Goal: Task Accomplishment & Management: Use online tool/utility

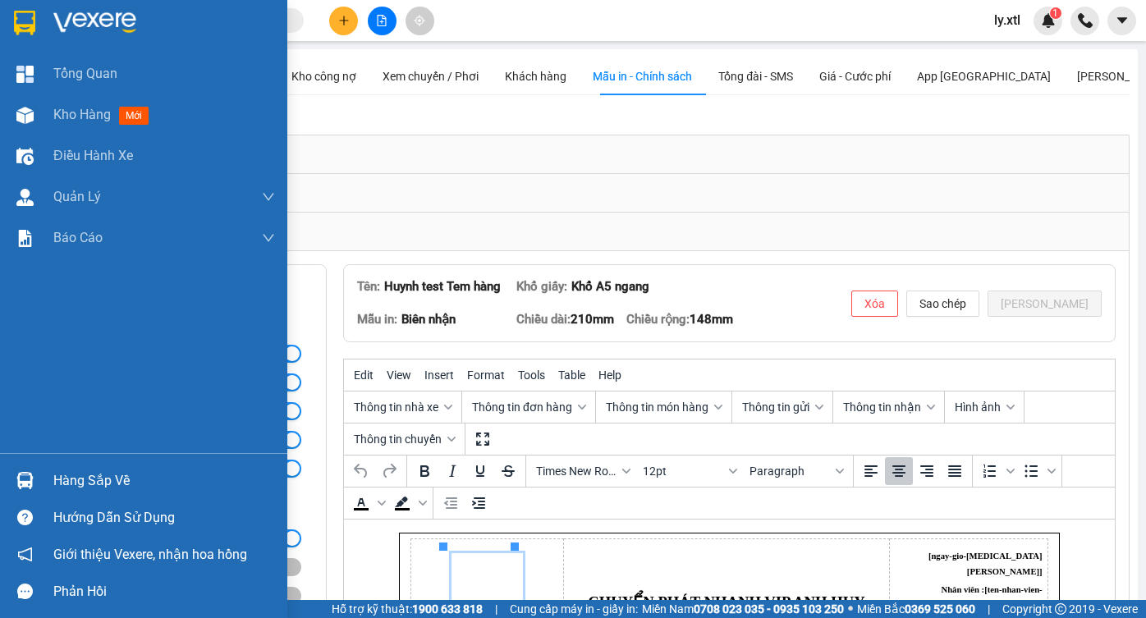
scroll to position [214, 0]
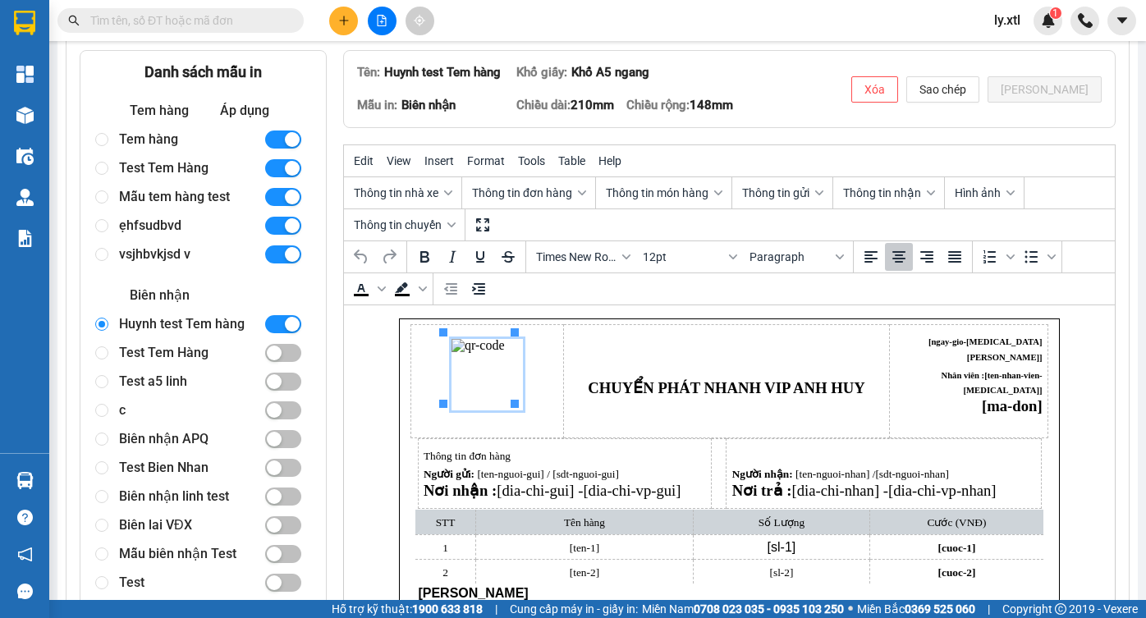
click at [181, 143] on div "Tem hàng" at bounding box center [184, 139] width 131 height 29
radio input "true"
radio input "false"
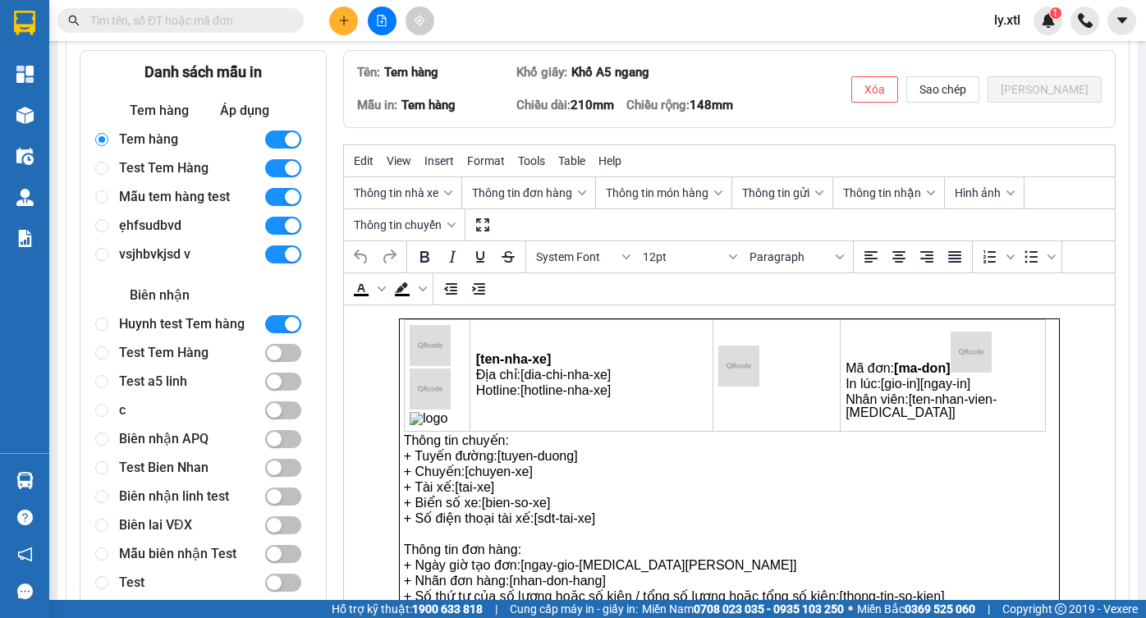
click at [189, 202] on div "Mẫu tem hàng test" at bounding box center [184, 196] width 131 height 29
radio input "false"
radio input "true"
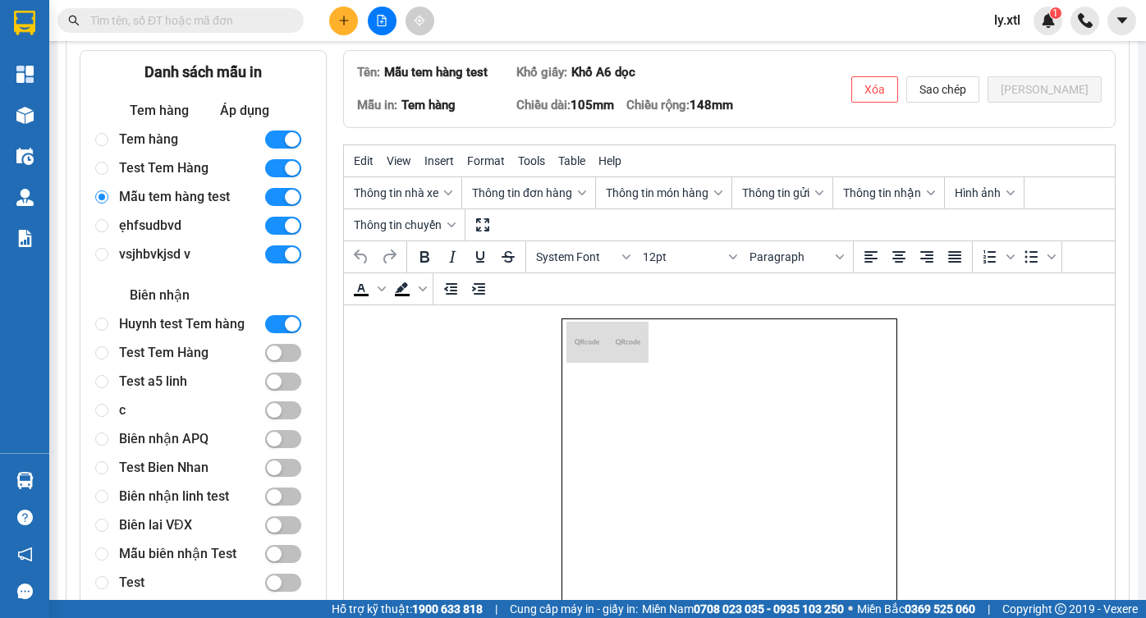
click at [139, 168] on div "Test Tem Hàng" at bounding box center [184, 168] width 131 height 29
radio input "true"
radio input "false"
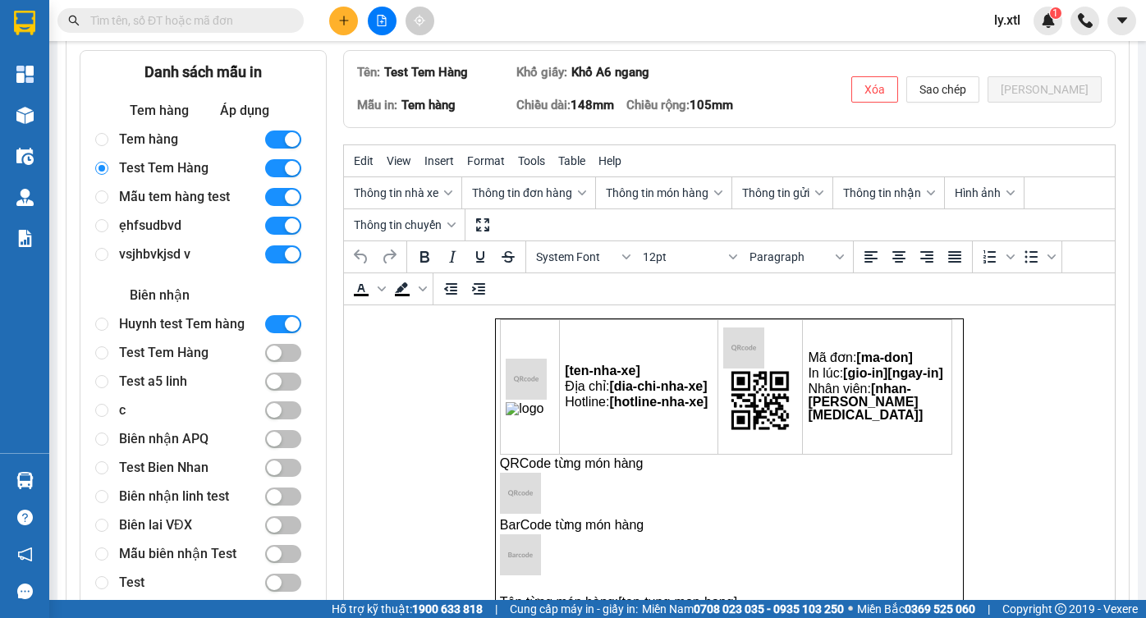
click at [154, 227] on div "ẹhfsudbvd" at bounding box center [184, 225] width 131 height 29
radio input "false"
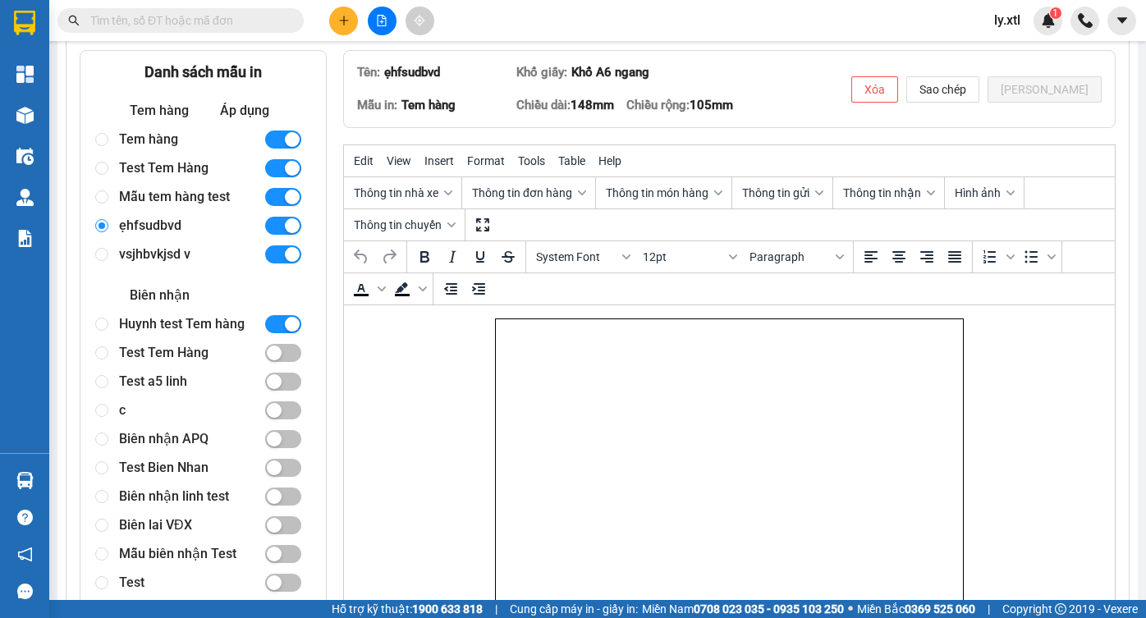
click at [160, 258] on div "vsjhbvkjsd v" at bounding box center [184, 254] width 131 height 29
radio input "false"
radio input "true"
click at [154, 224] on div "ẹhfsudbvd" at bounding box center [184, 225] width 131 height 29
radio input "true"
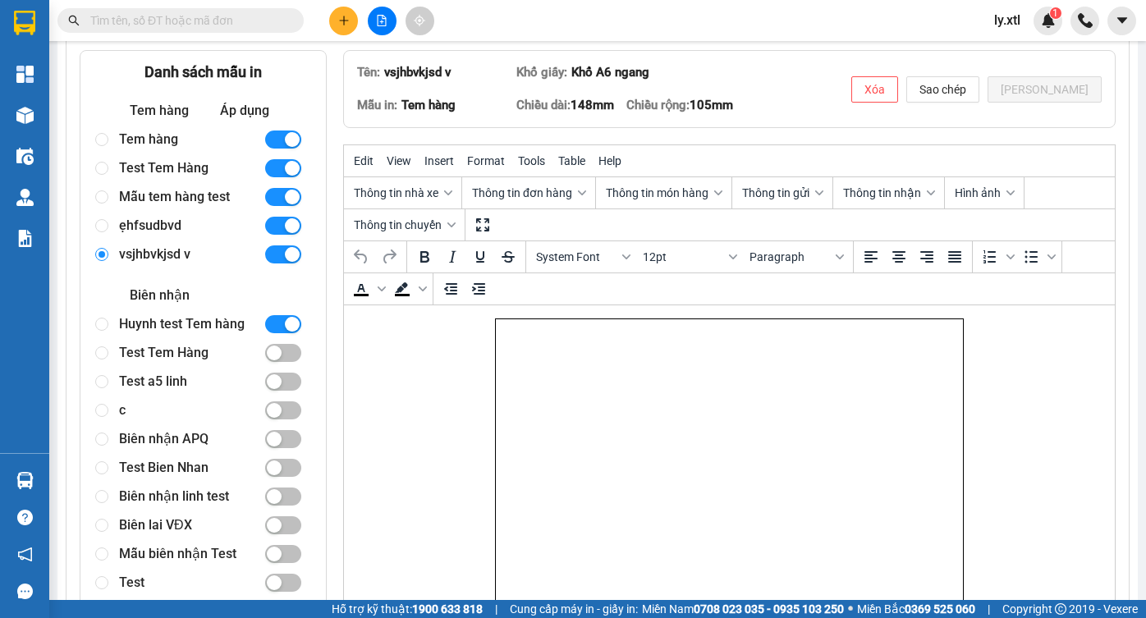
radio input "false"
click at [156, 202] on div "Mẫu tem hàng test" at bounding box center [184, 196] width 131 height 29
radio input "true"
radio input "false"
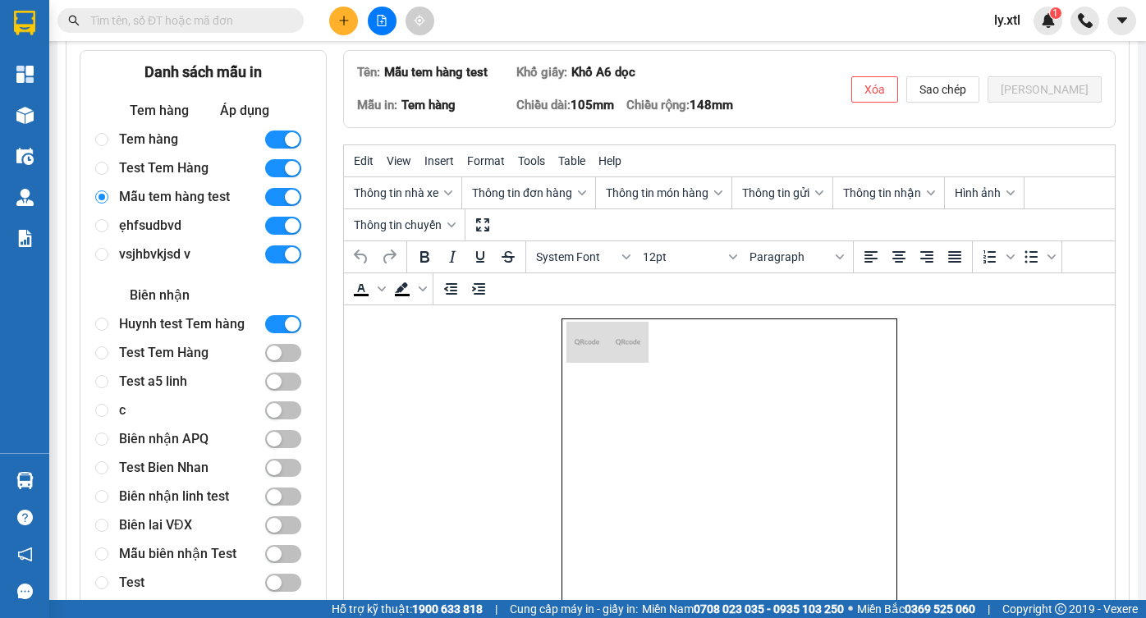
click at [158, 179] on div "Test Tem Hàng" at bounding box center [184, 168] width 131 height 29
radio input "true"
radio input "false"
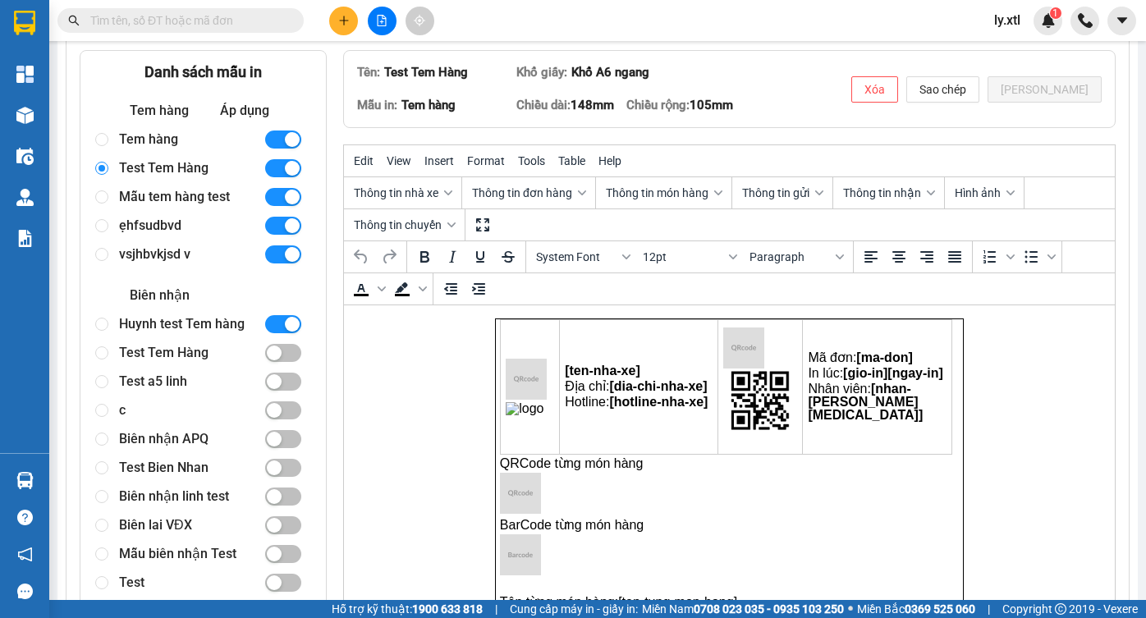
click at [154, 143] on div "Tem hàng" at bounding box center [184, 139] width 131 height 29
radio input "true"
radio input "false"
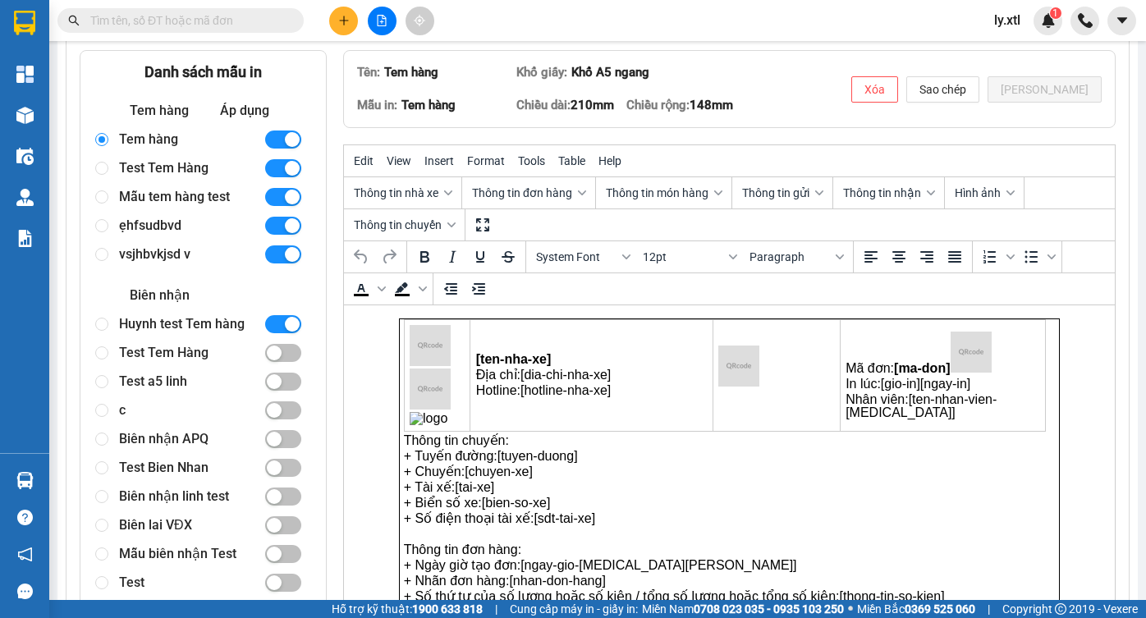
click at [174, 326] on div "Huynh test Tem hàng" at bounding box center [184, 324] width 131 height 29
radio input "false"
radio input "true"
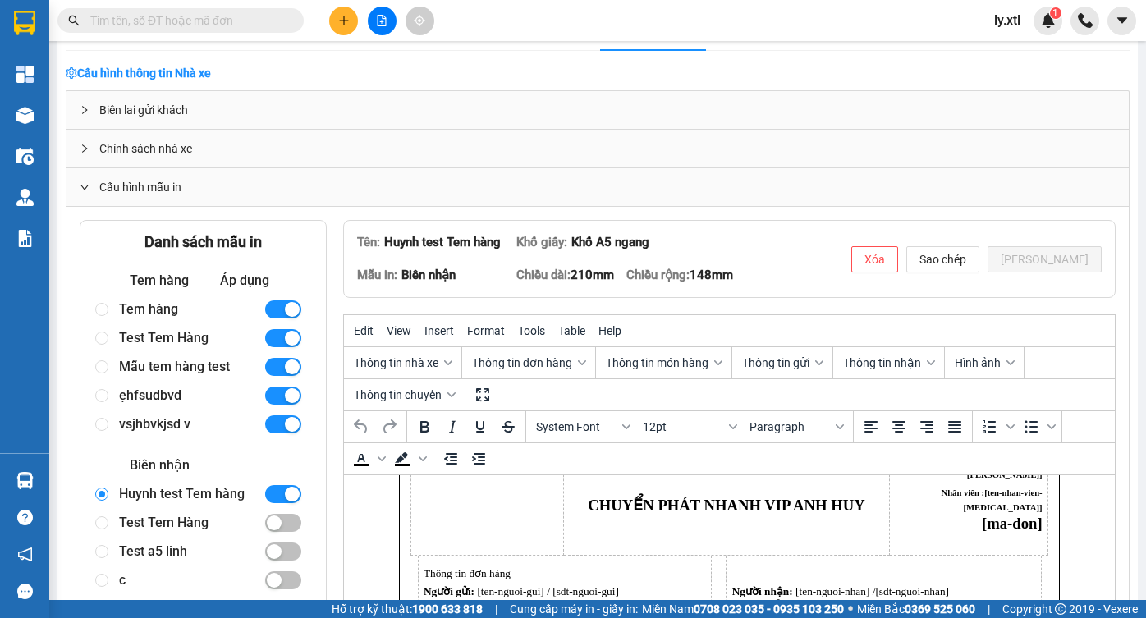
scroll to position [0, 0]
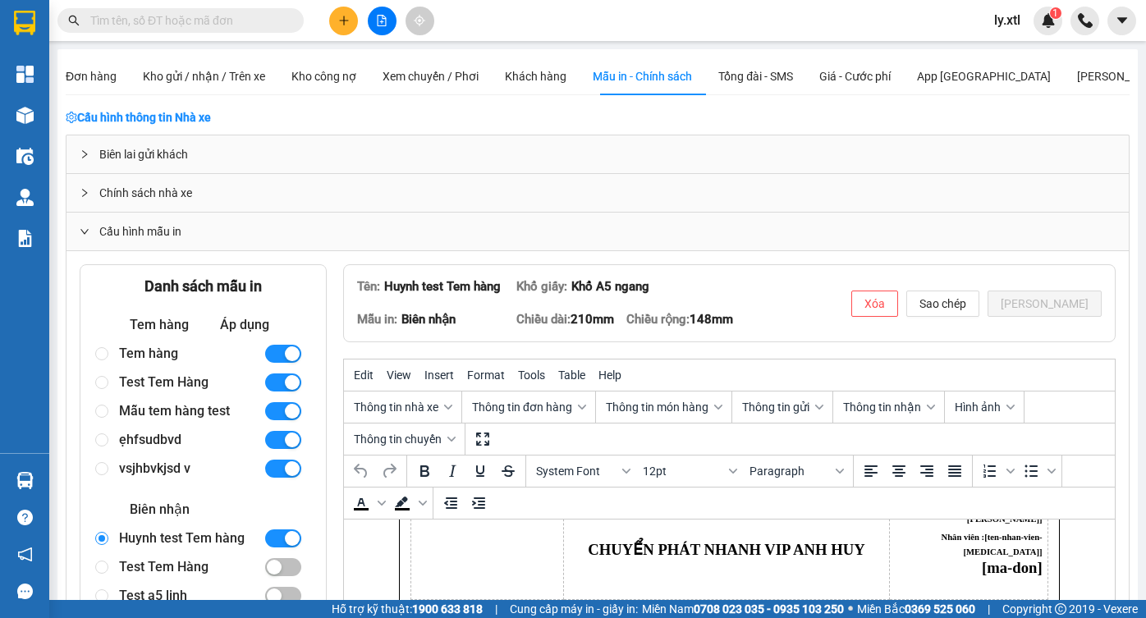
click at [141, 471] on div "vsjhbvkjsd v" at bounding box center [184, 468] width 131 height 29
radio input "true"
radio input "false"
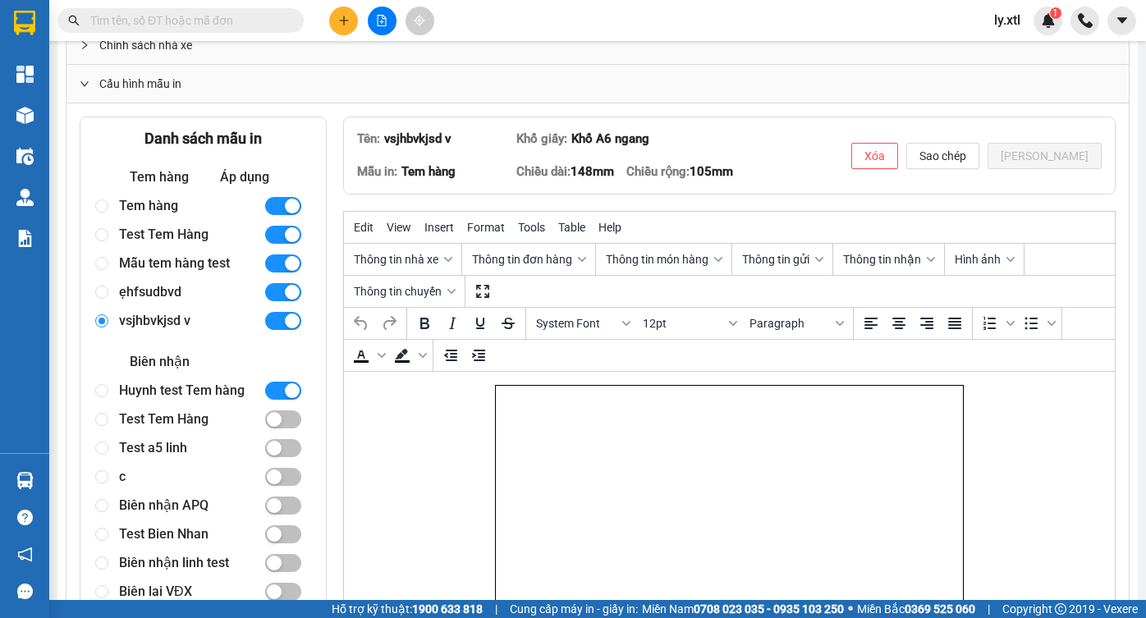
scroll to position [232, 0]
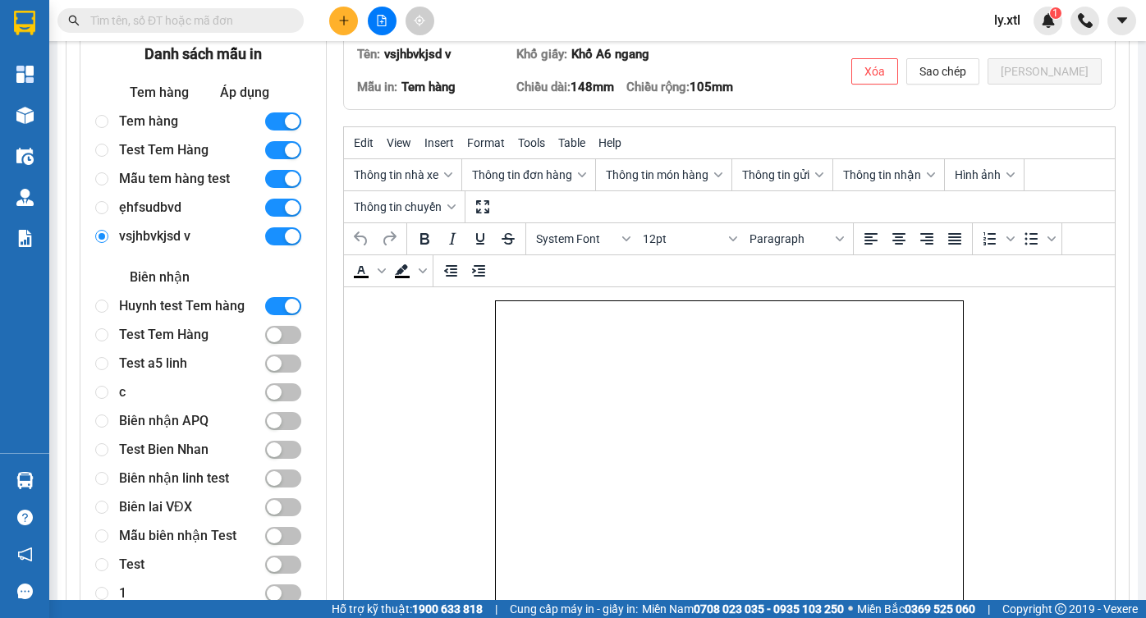
click at [168, 213] on div "ẹhfsudbvd" at bounding box center [184, 207] width 131 height 29
radio input "true"
radio input "false"
click at [170, 369] on div "Test a5 linh" at bounding box center [184, 364] width 131 height 29
radio input "false"
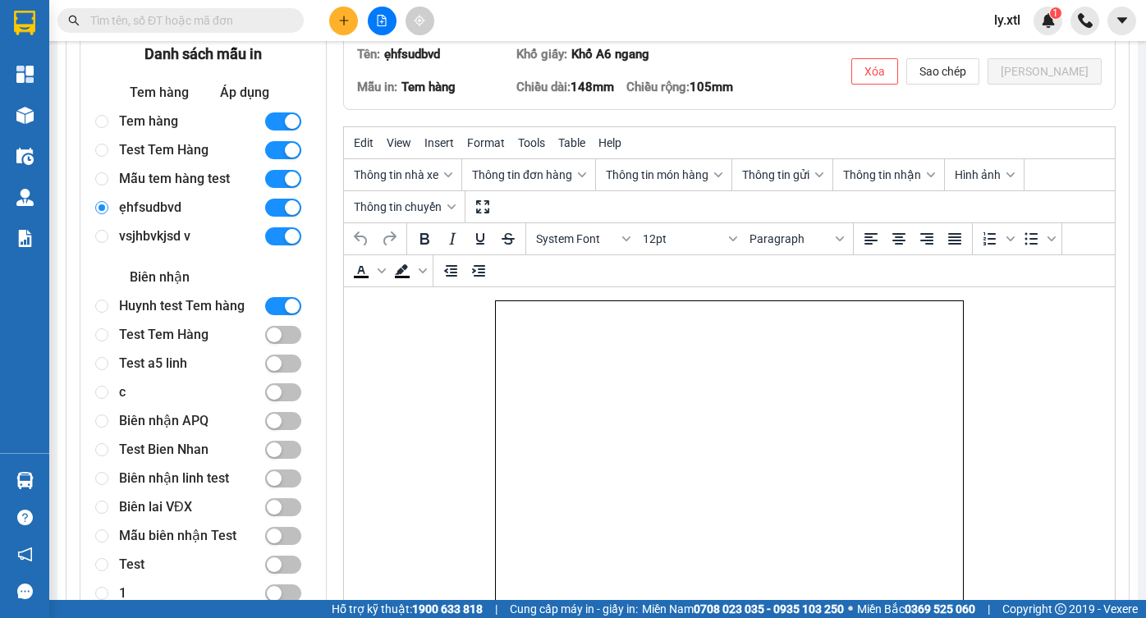
radio input "true"
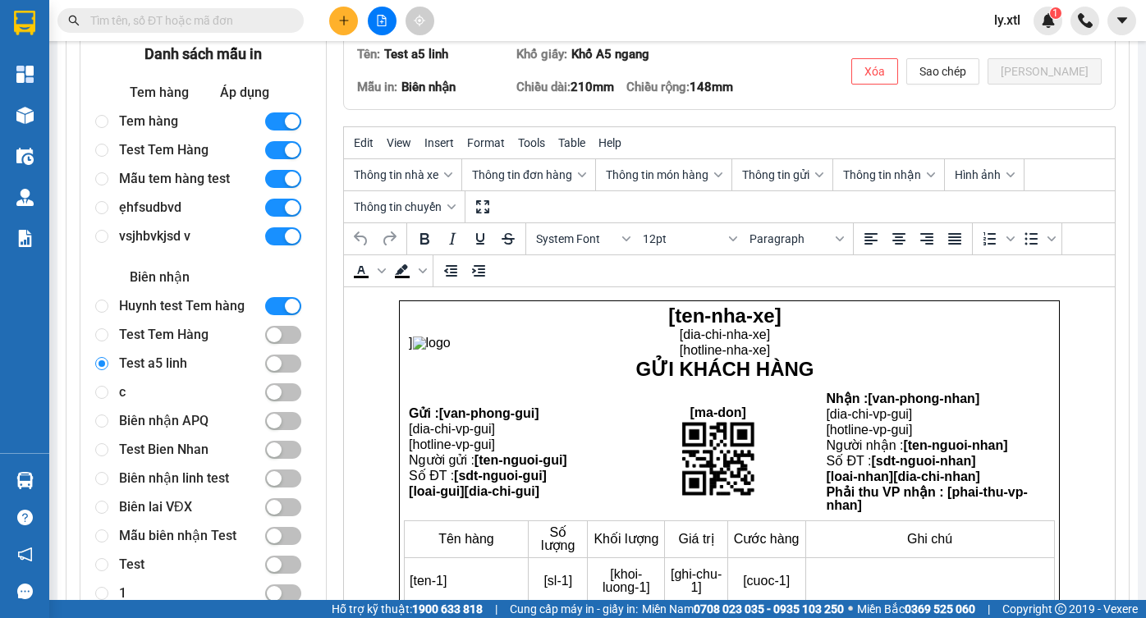
click at [183, 129] on div "Tem hàng" at bounding box center [184, 121] width 131 height 29
radio input "true"
radio input "false"
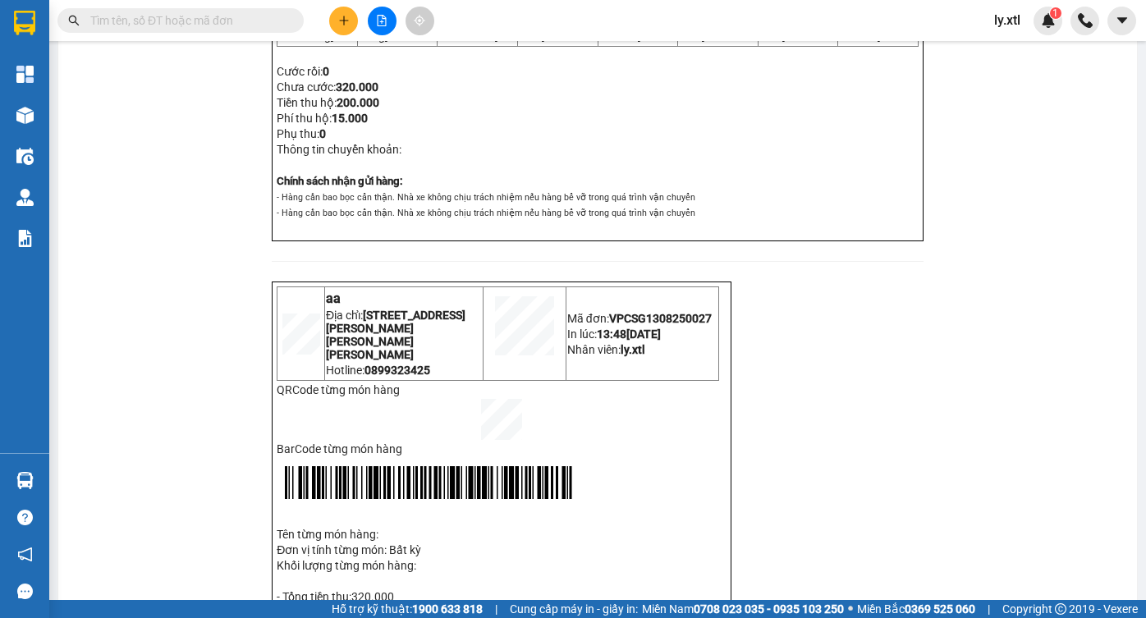
scroll to position [749, 0]
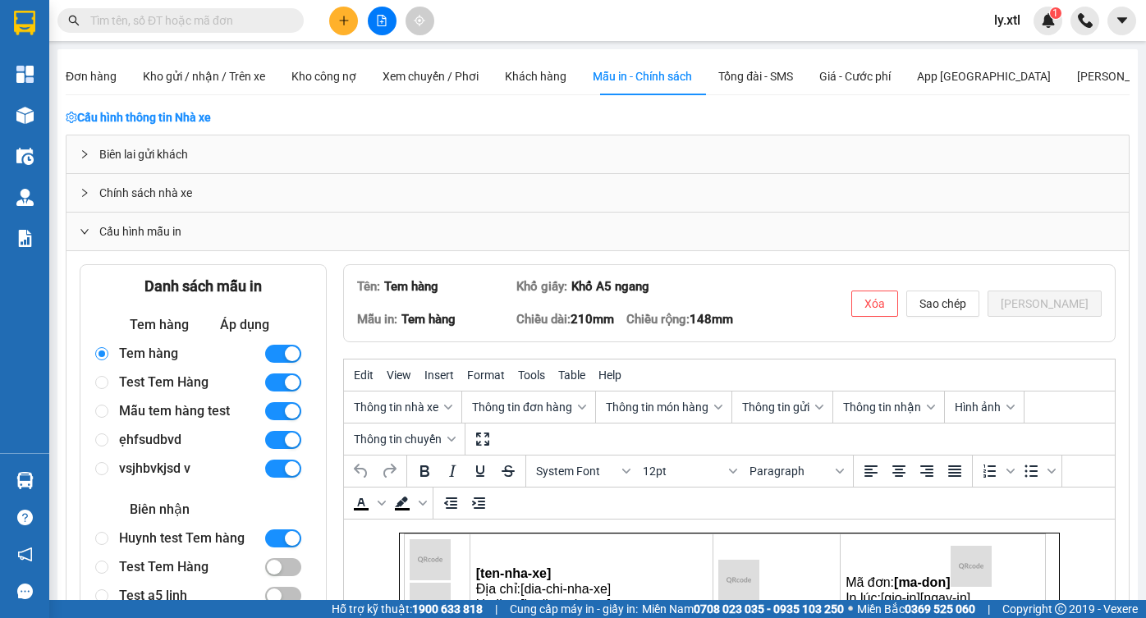
scroll to position [232, 0]
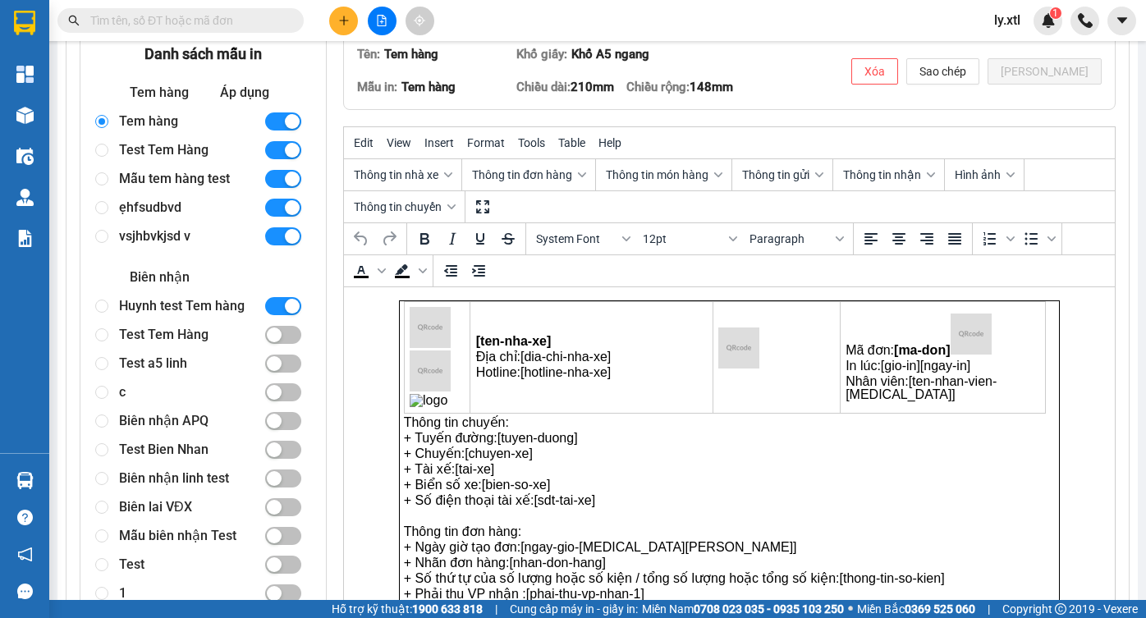
click at [177, 122] on div "Tem hàng" at bounding box center [184, 121] width 131 height 29
click at [433, 372] on img "Rich Text Area. Press ALT-0 for help." at bounding box center [430, 371] width 41 height 41
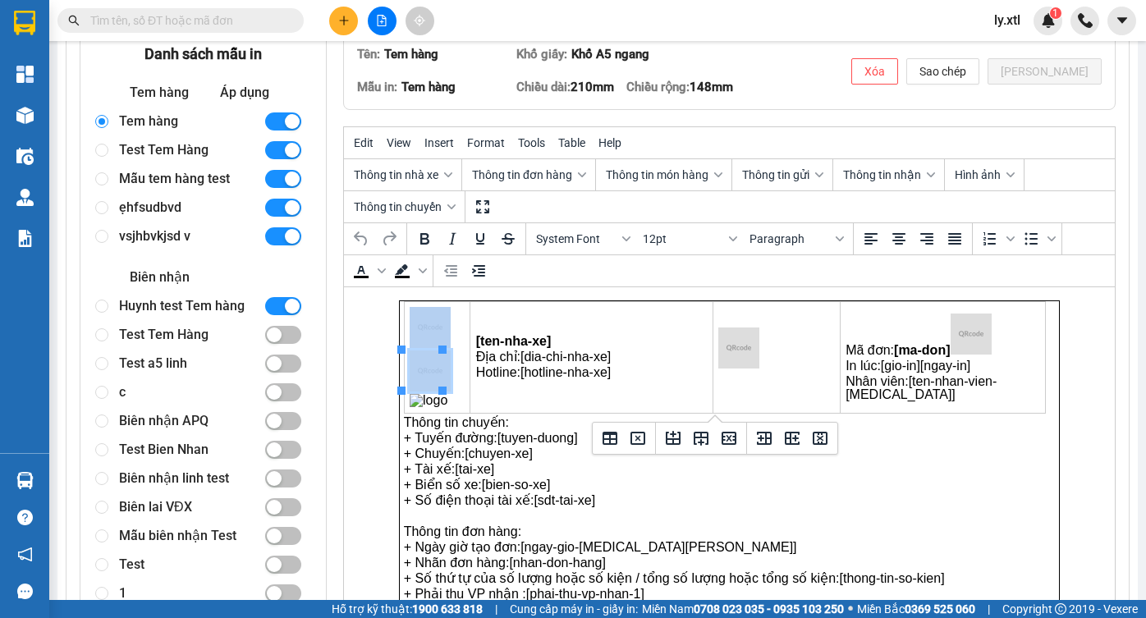
click at [410, 366] on img "Rich Text Area. Press ALT-0 for help." at bounding box center [430, 371] width 41 height 41
click at [498, 372] on p "Hotline: [hotline-nha-xe]" at bounding box center [592, 372] width 232 height 13
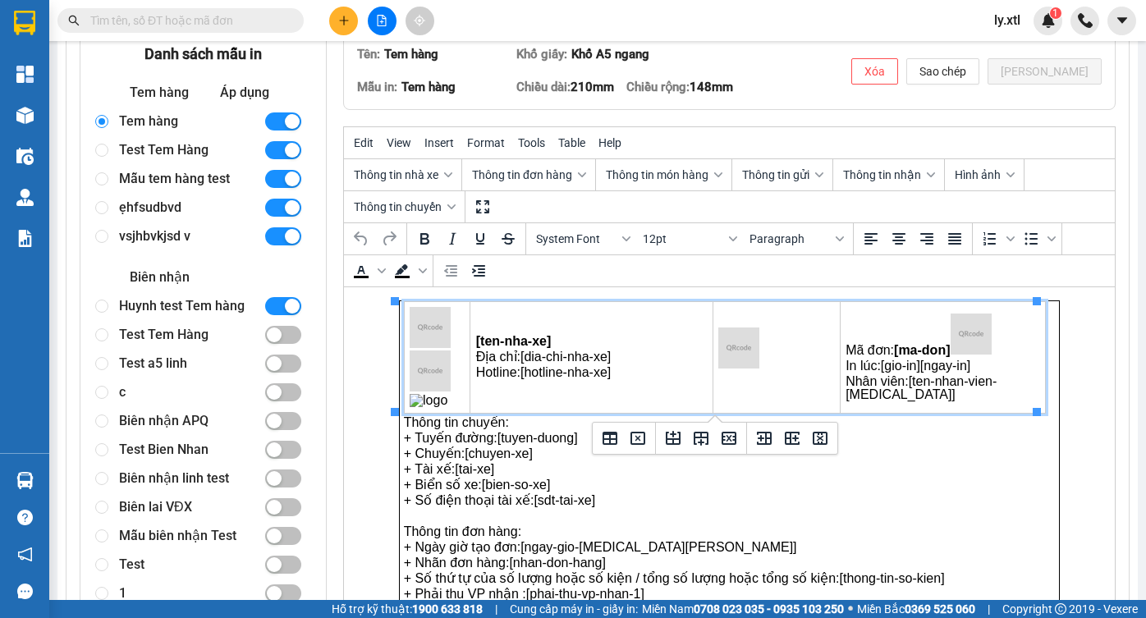
click at [410, 333] on img "Rich Text Area. Press ALT-0 for help." at bounding box center [430, 327] width 41 height 41
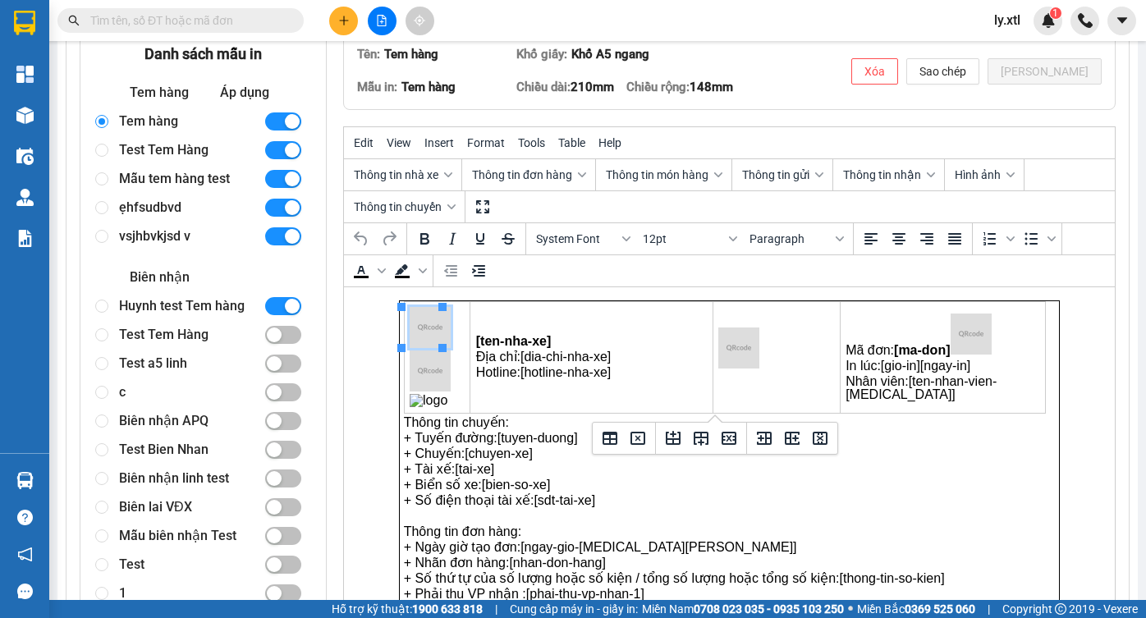
click at [410, 333] on img "Rich Text Area. Press ALT-0 for help." at bounding box center [430, 327] width 41 height 41
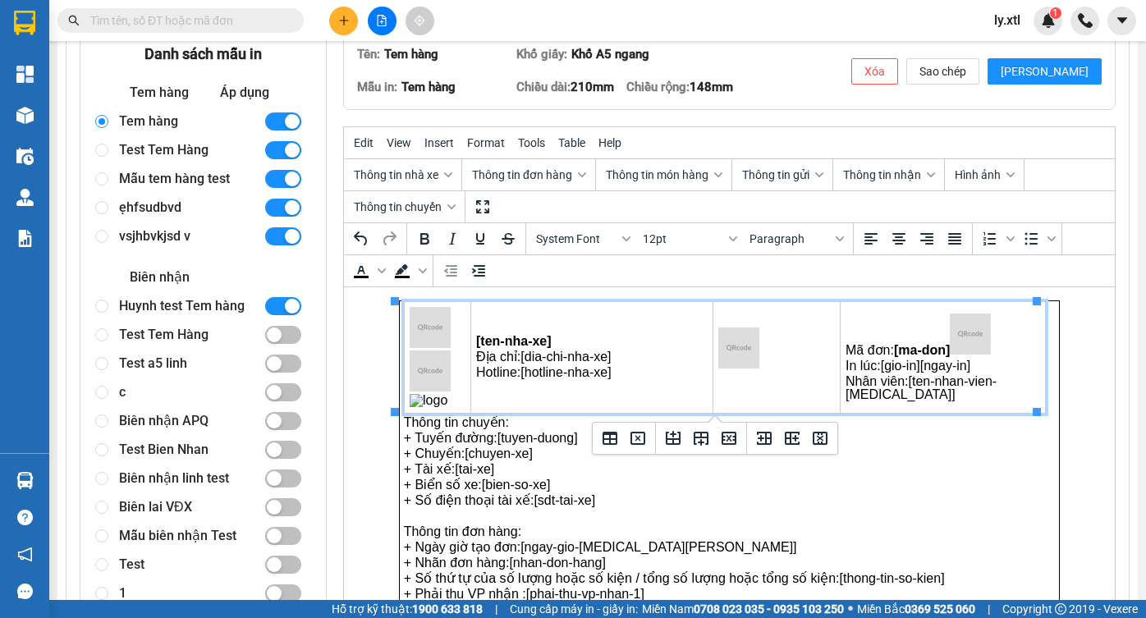
click at [453, 371] on td "Rich Text Area. Press ALT-0 for help." at bounding box center [437, 358] width 67 height 112
click at [452, 371] on td "Rich Text Area. Press ALT-0 for help." at bounding box center [437, 358] width 67 height 112
